Goal: Task Accomplishment & Management: Manage account settings

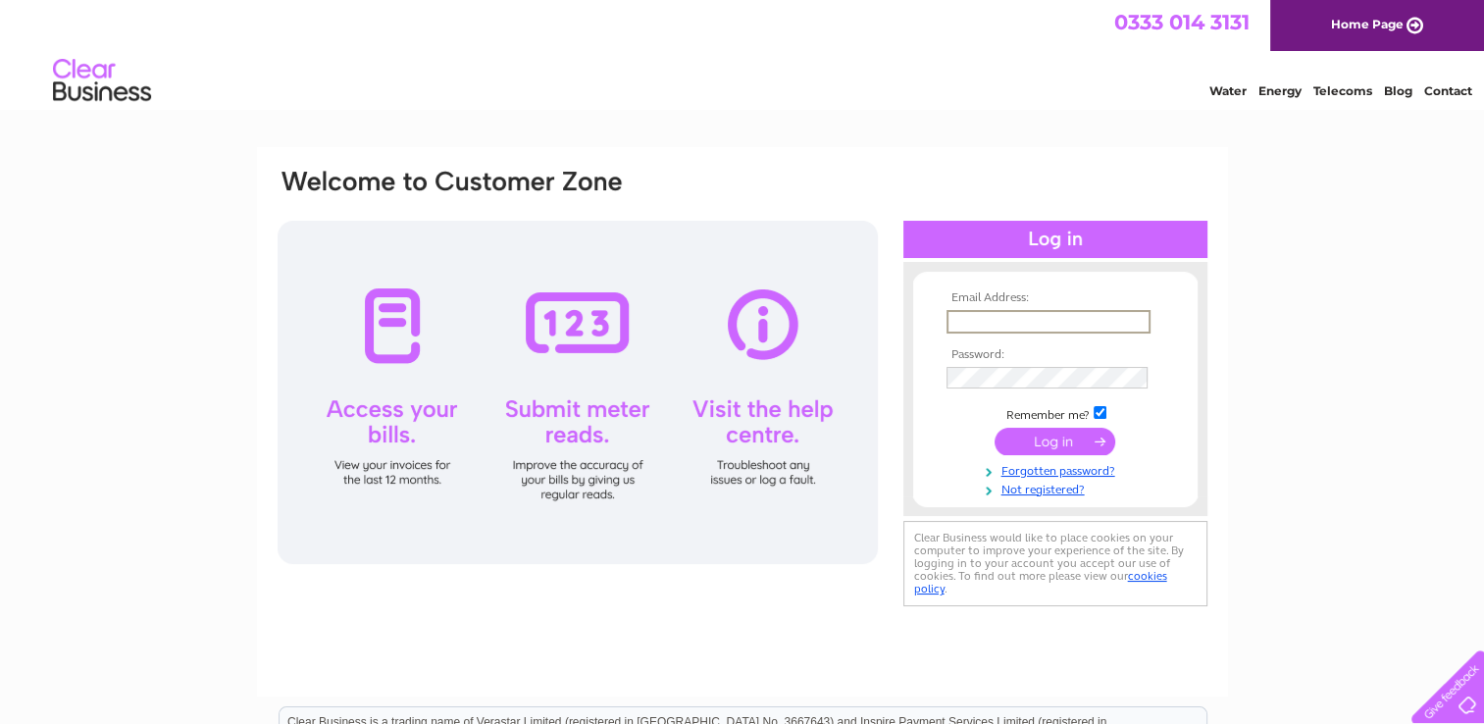
click at [965, 322] on input "text" at bounding box center [1048, 322] width 204 height 24
type input "melbkr7@aol.com"
click at [1016, 437] on input "submit" at bounding box center [1055, 439] width 121 height 27
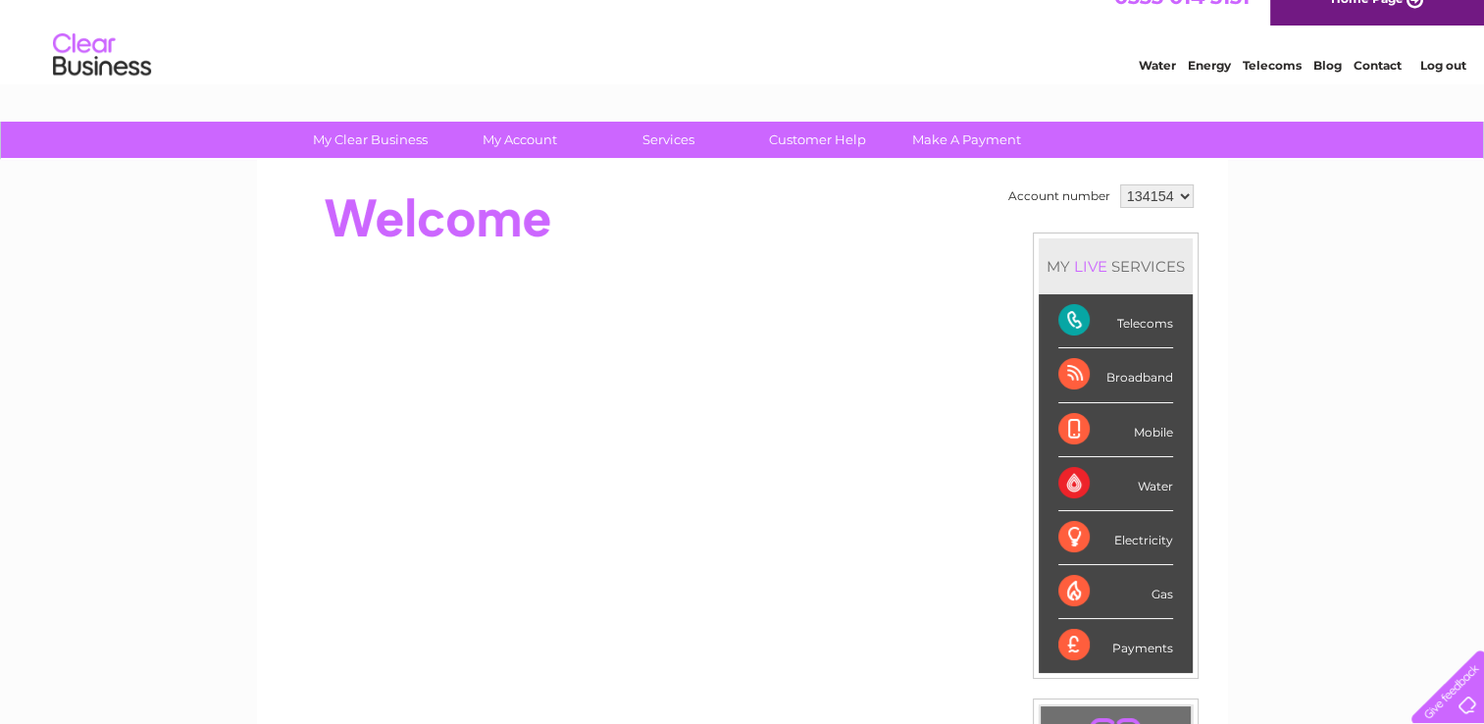
scroll to position [24, 0]
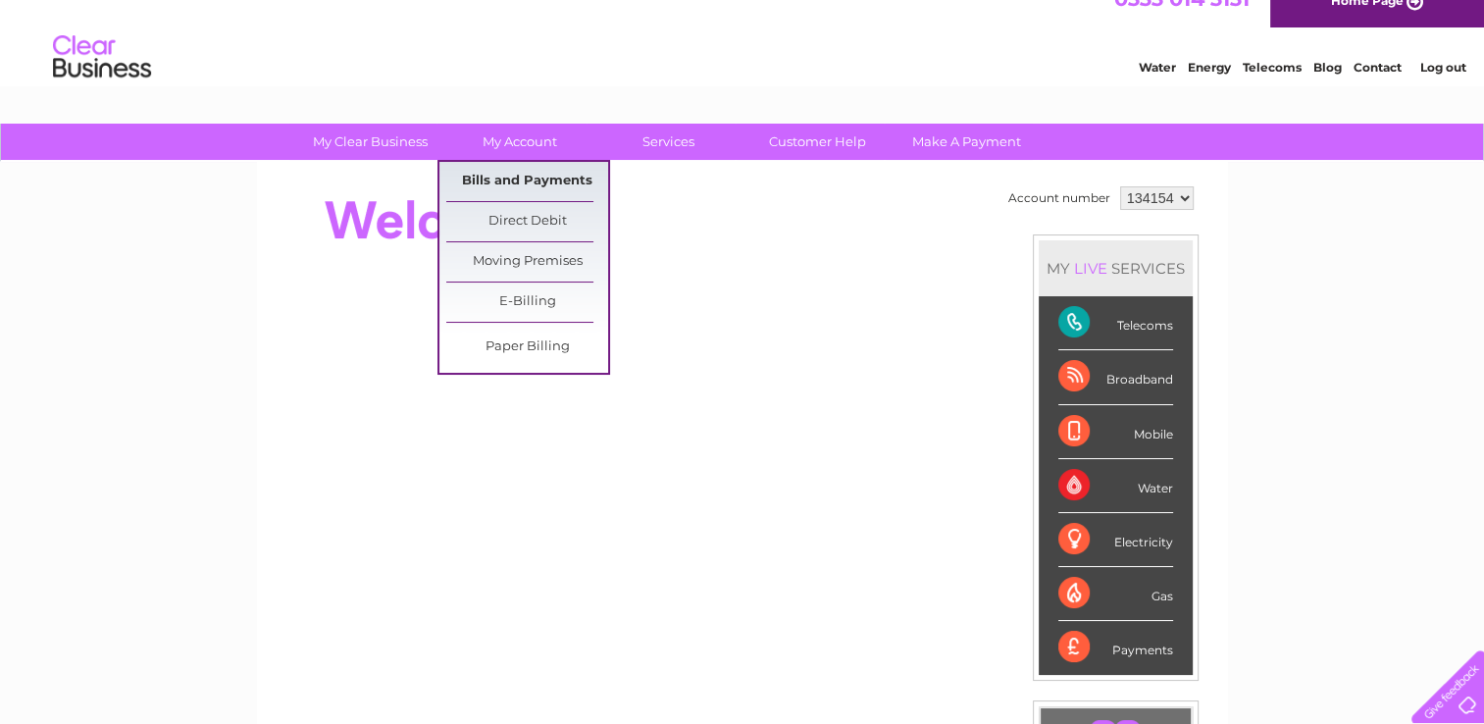
click at [530, 172] on link "Bills and Payments" at bounding box center [527, 181] width 162 height 39
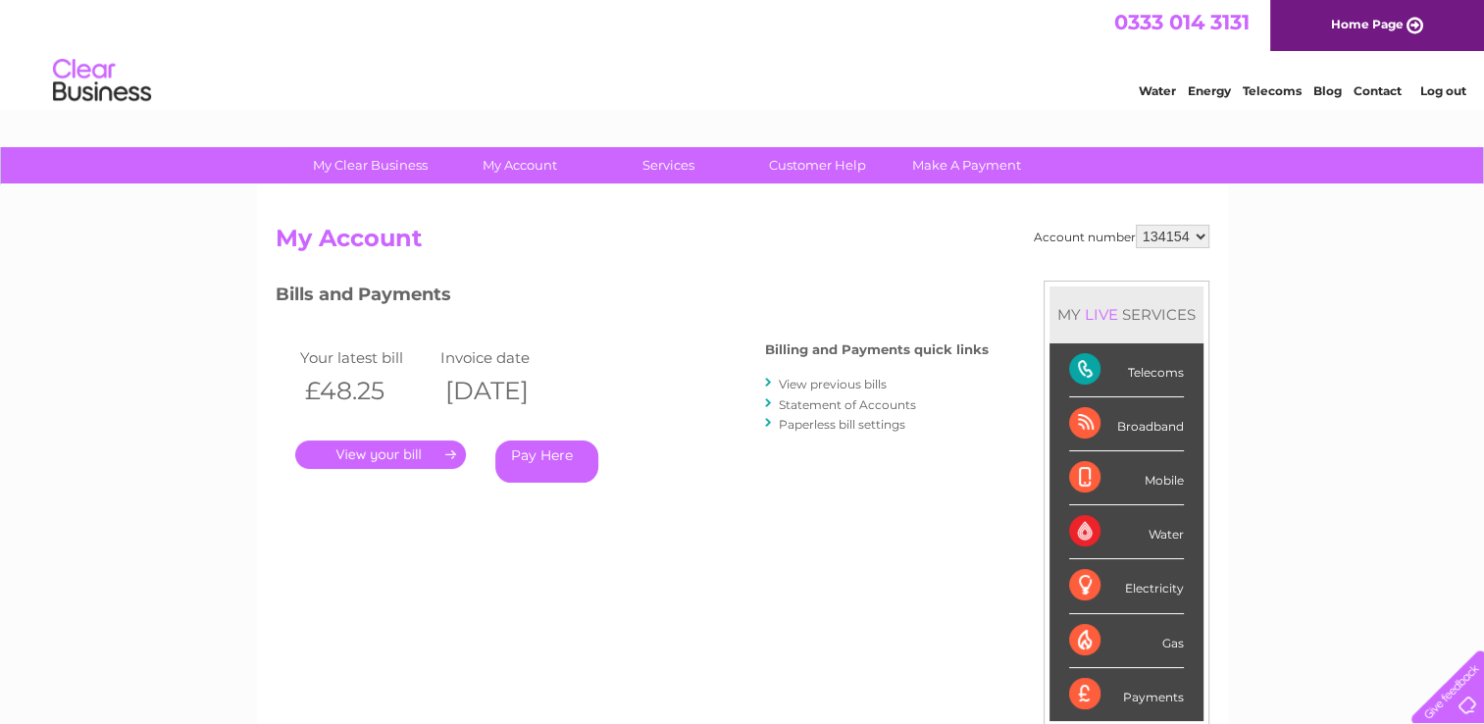
click at [380, 455] on link "." at bounding box center [380, 454] width 171 height 28
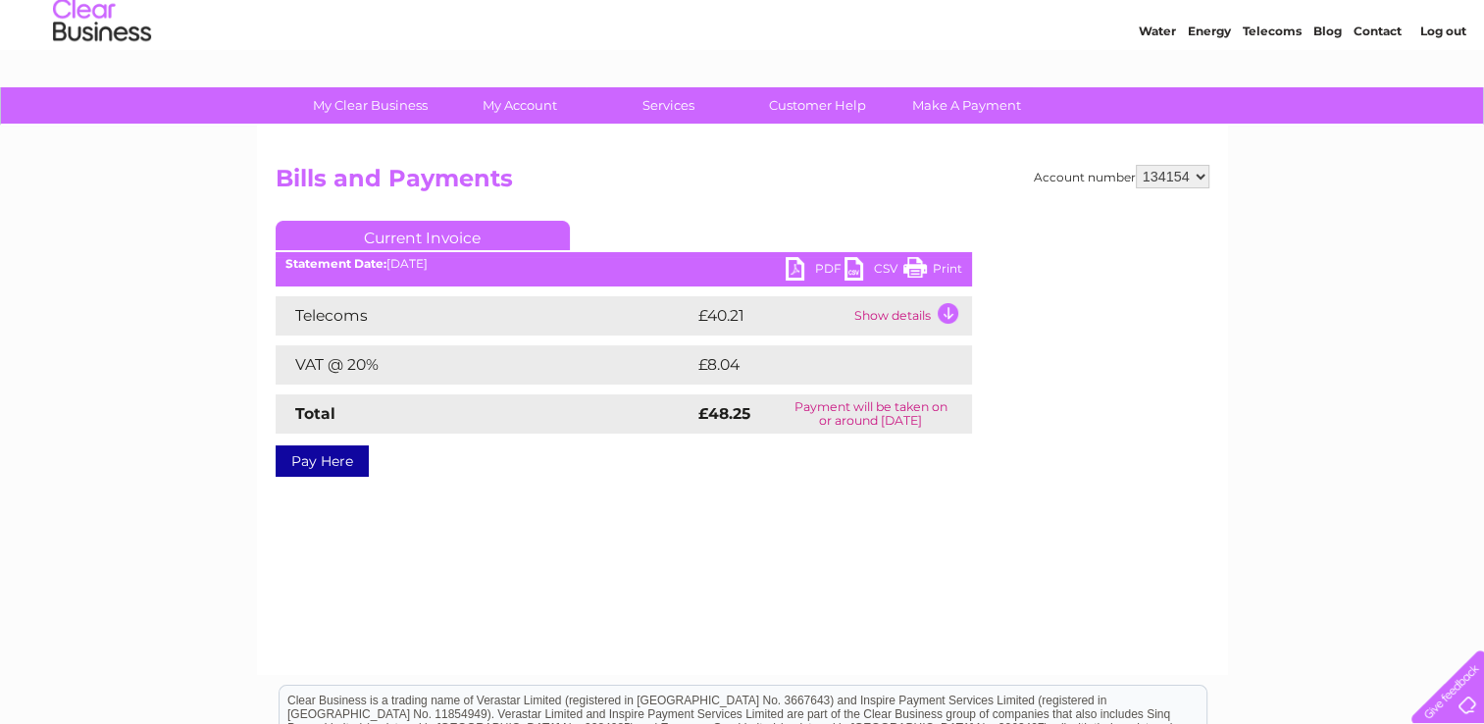
scroll to position [59, 0]
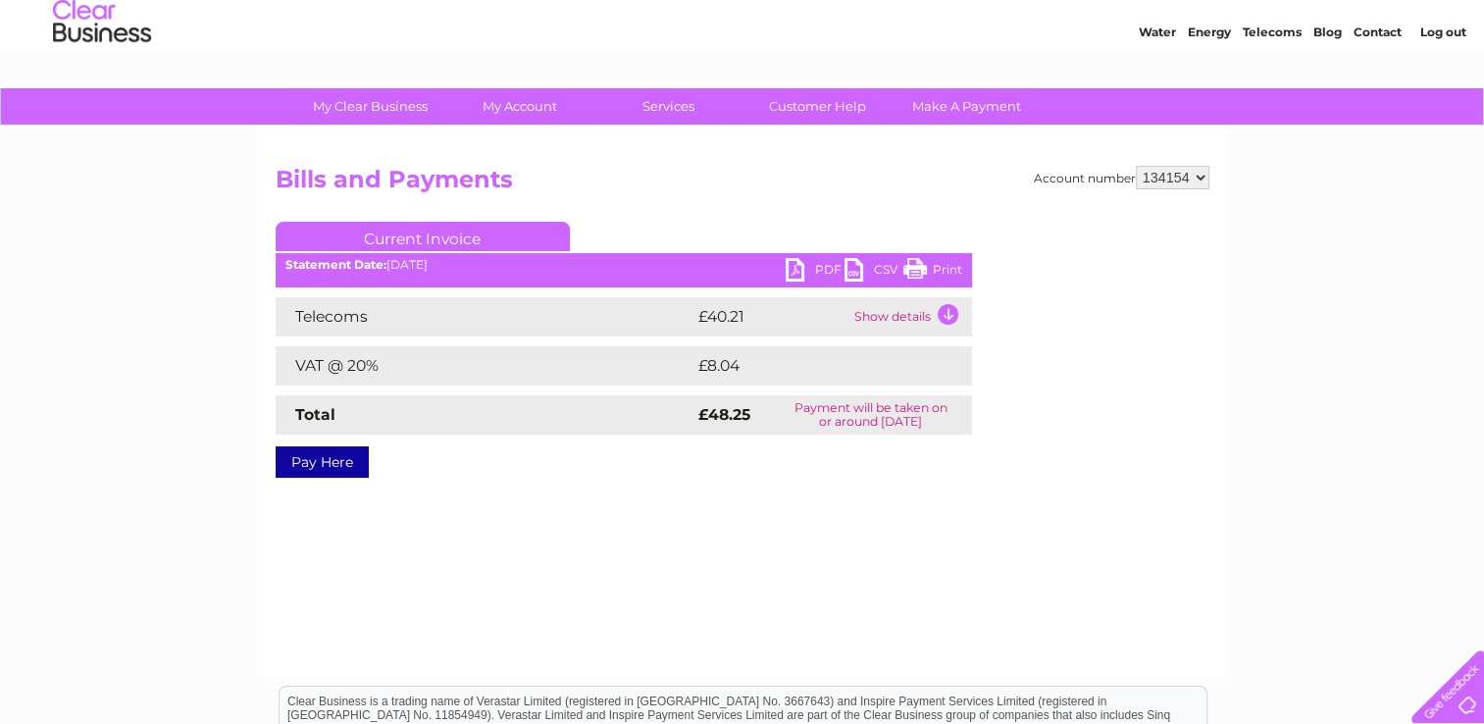
click at [793, 270] on link "PDF" at bounding box center [815, 272] width 59 height 28
click at [1441, 30] on link "Log out" at bounding box center [1442, 32] width 46 height 15
